Goal: Task Accomplishment & Management: Manage account settings

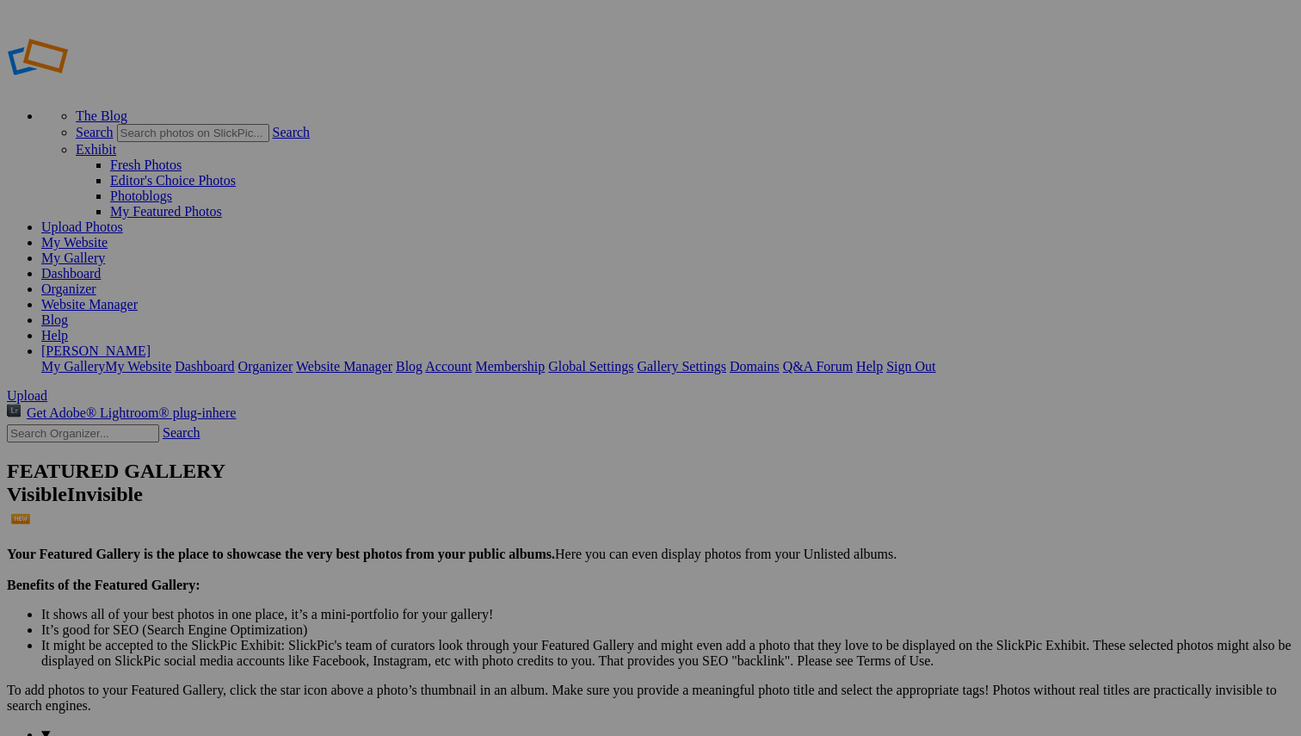
drag, startPoint x: 793, startPoint y: 466, endPoint x: 572, endPoint y: 228, distance: 325.1
drag, startPoint x: 950, startPoint y: 472, endPoint x: 716, endPoint y: 220, distance: 344.0
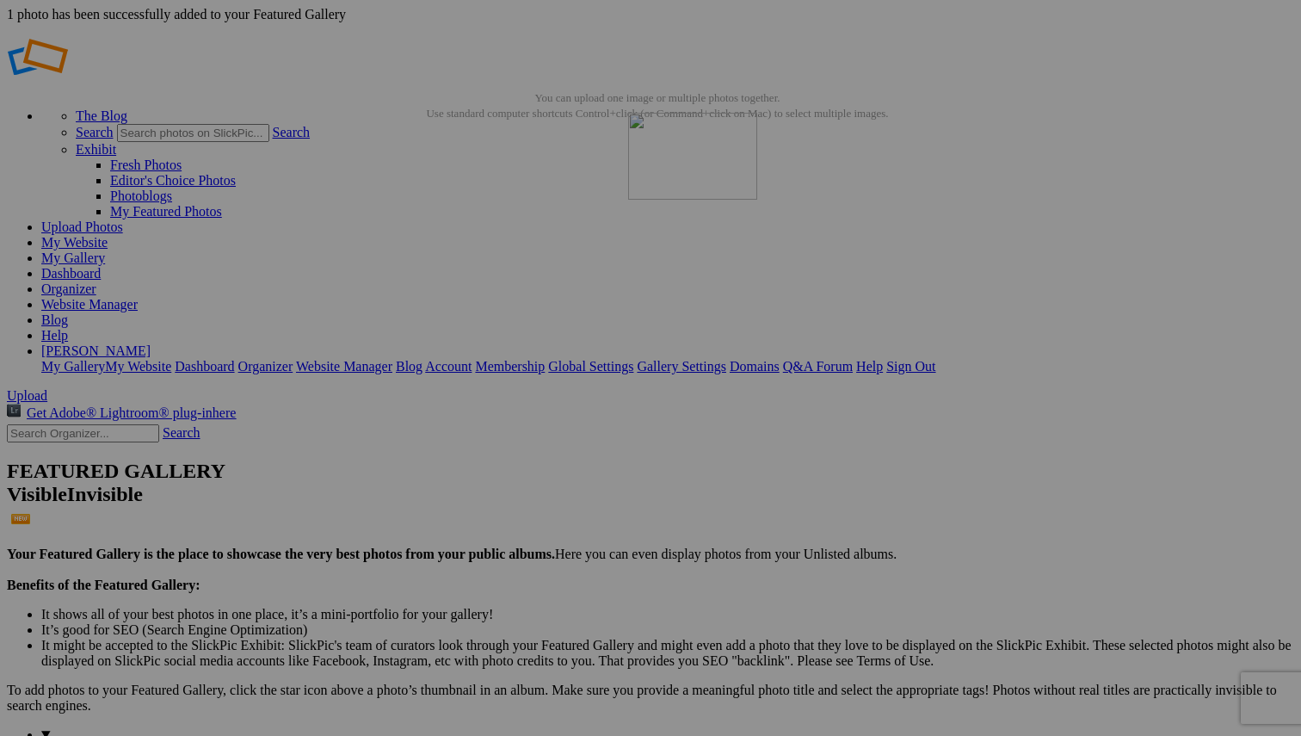
drag, startPoint x: 1124, startPoint y: 473, endPoint x: 876, endPoint y: 237, distance: 342.6
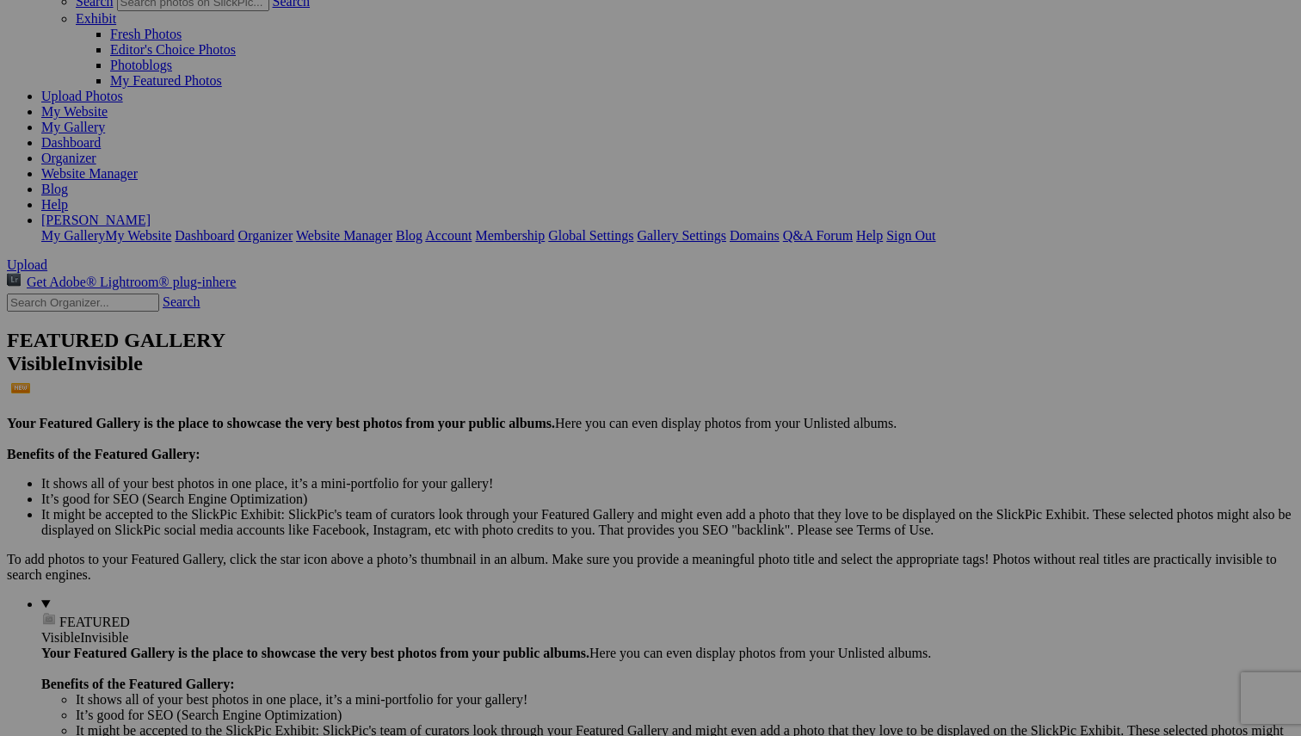
scroll to position [130, 0]
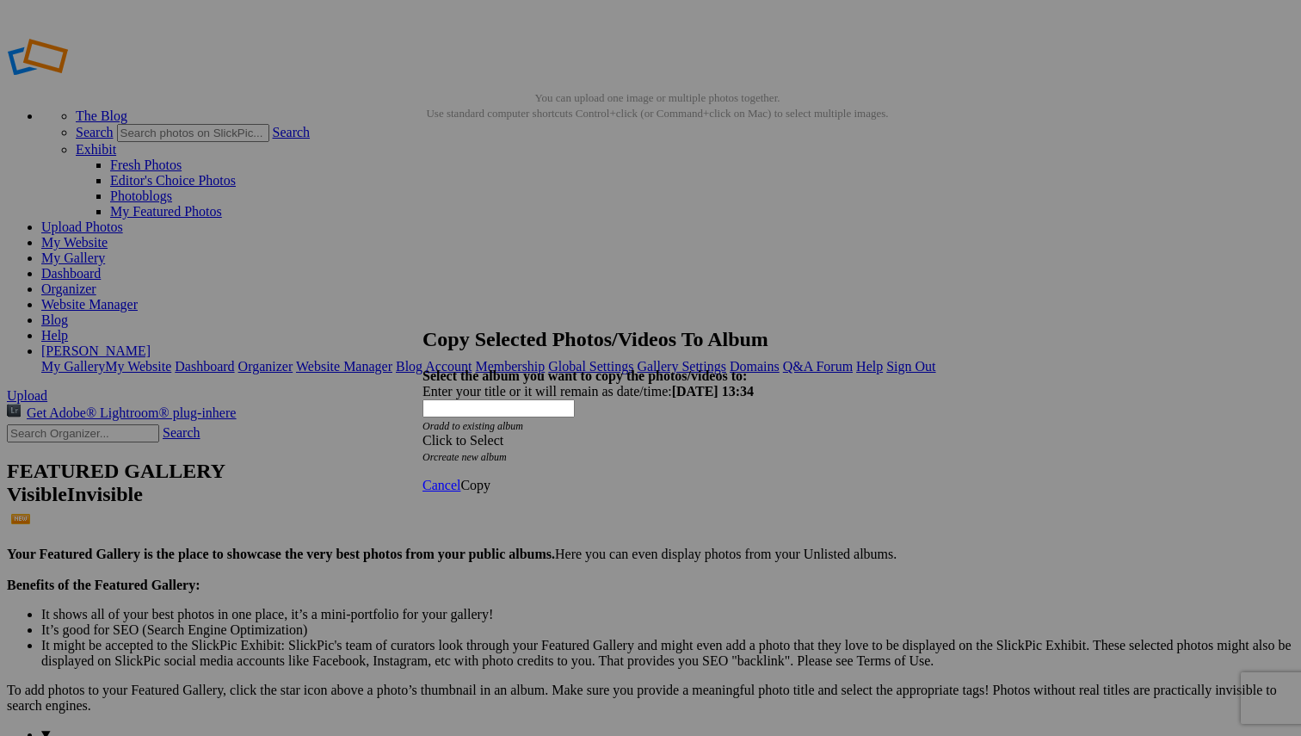
click at [422, 433] on span at bounding box center [422, 440] width 0 height 15
click at [560, 503] on link "Landscapes" at bounding box center [528, 496] width 65 height 15
click at [490, 478] on span "Copy" at bounding box center [475, 485] width 30 height 15
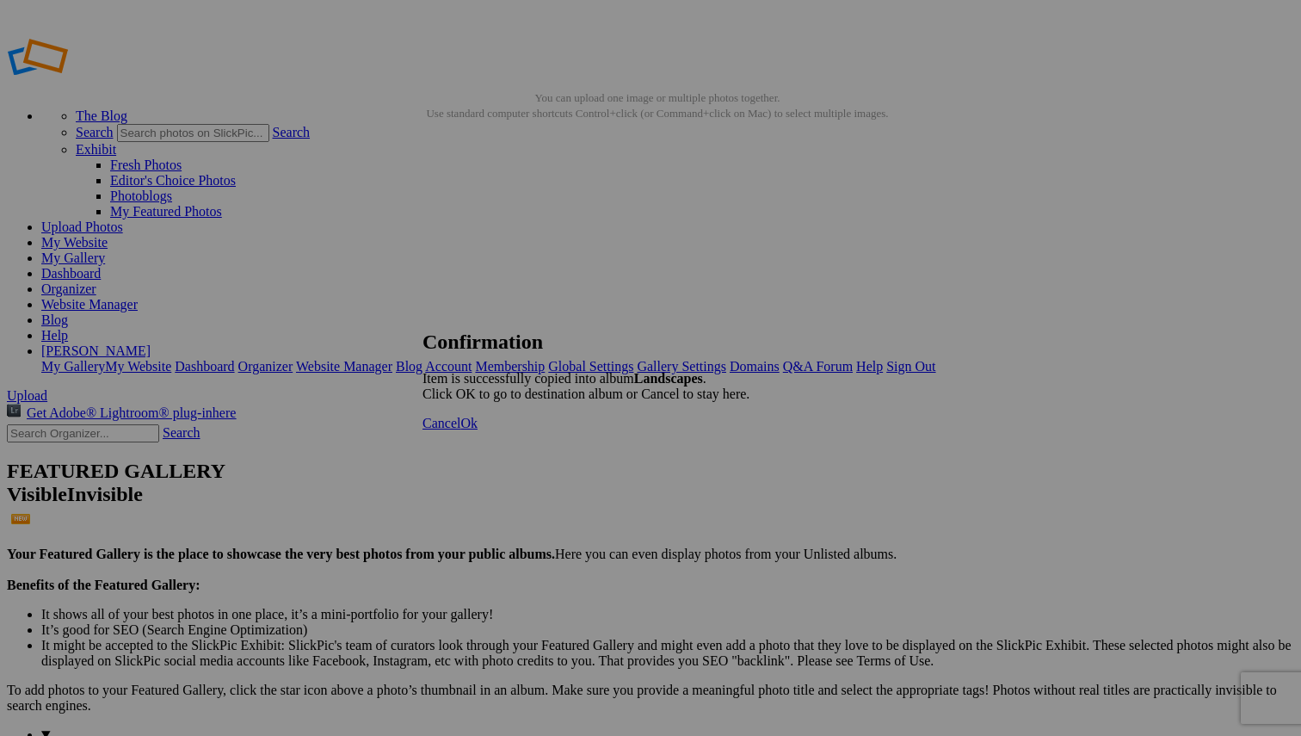
click at [478, 430] on span "Ok" at bounding box center [468, 423] width 17 height 15
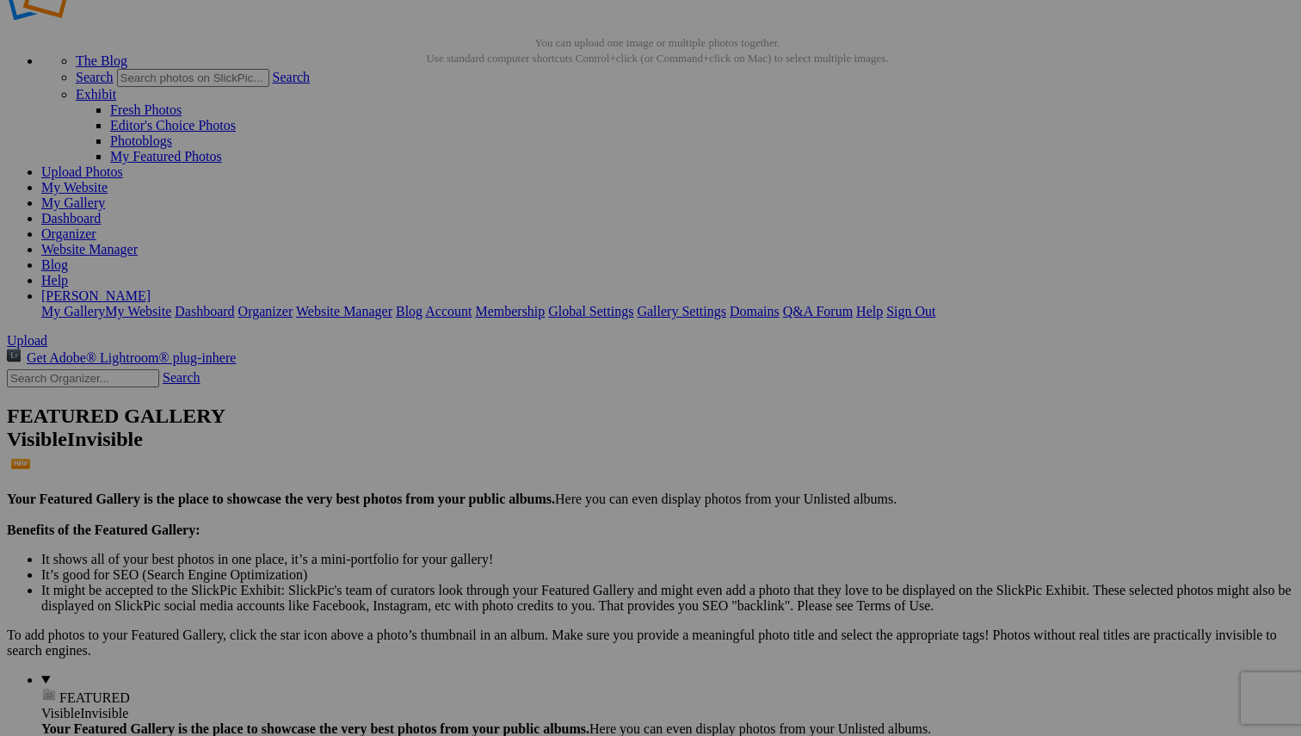
scroll to position [75, 0]
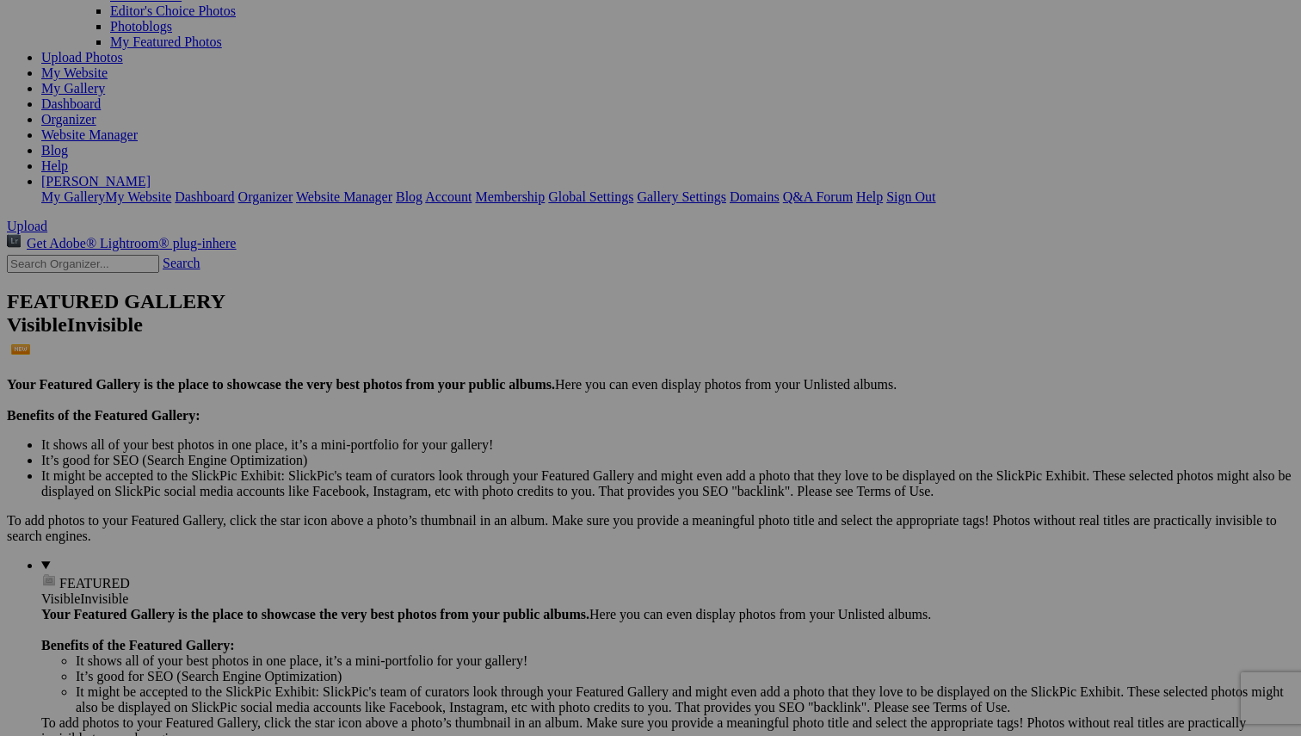
scroll to position [178, 0]
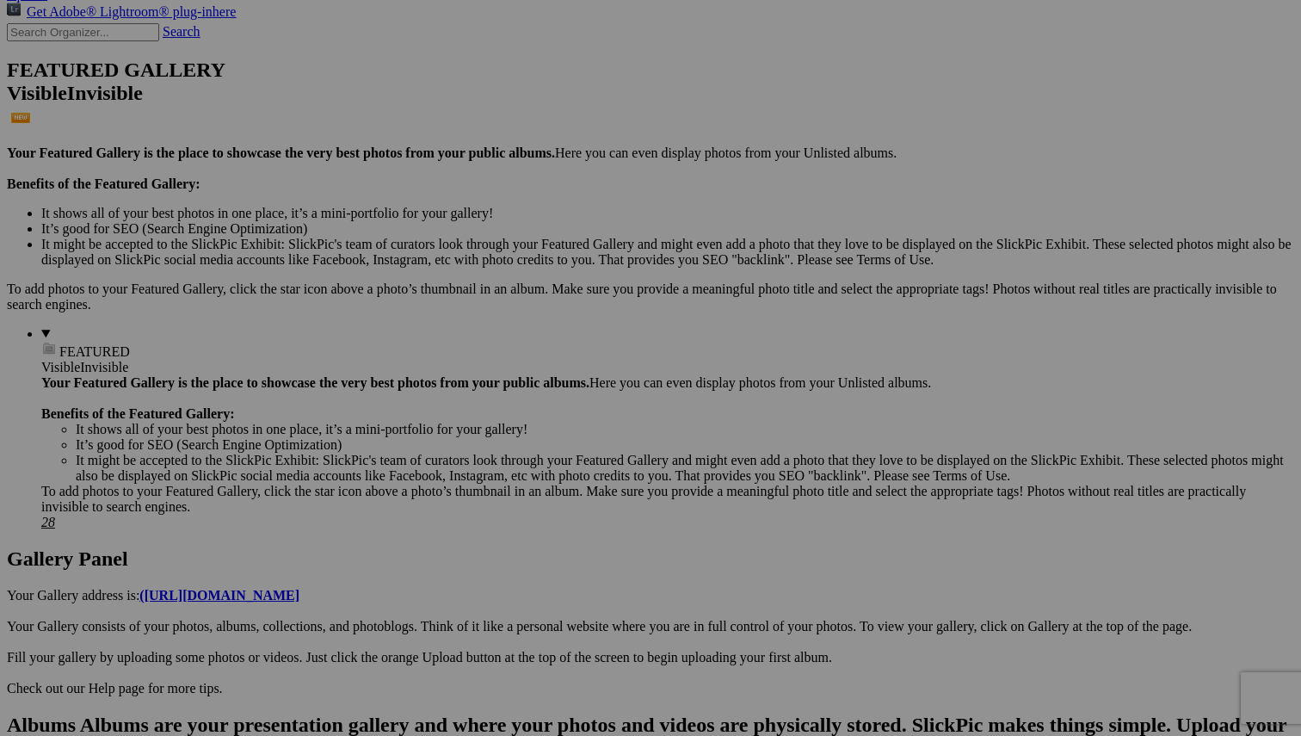
scroll to position [400, 0]
